Goal: Task Accomplishment & Management: Manage account settings

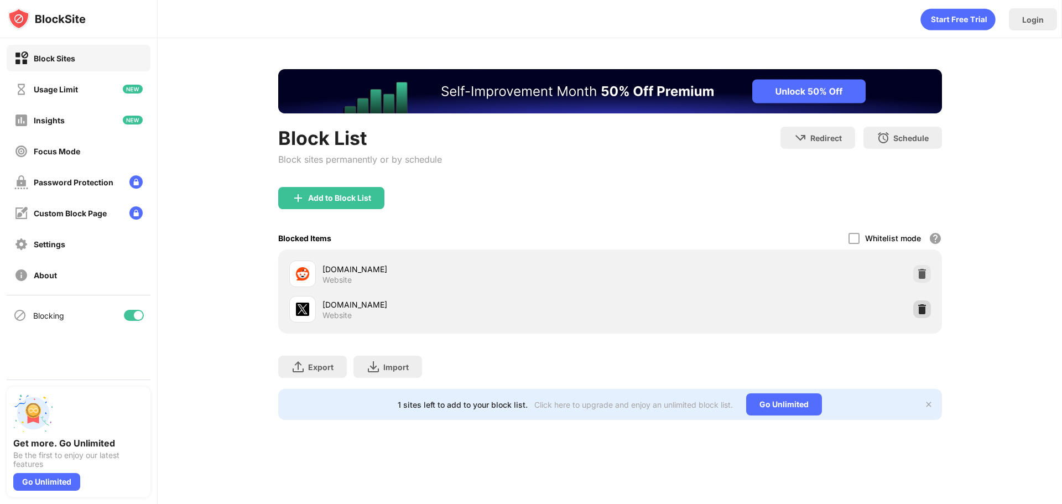
click at [917, 305] on img at bounding box center [922, 309] width 11 height 11
